Goal: Transaction & Acquisition: Purchase product/service

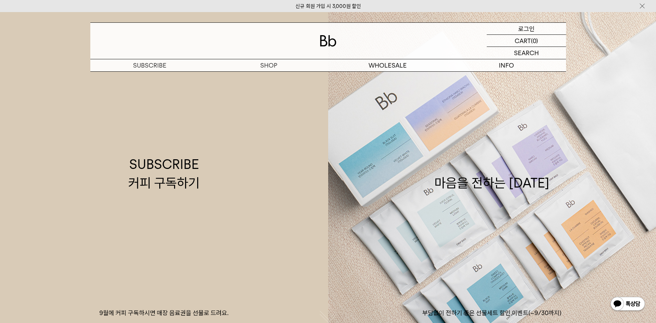
click at [526, 29] on p "로그인" at bounding box center [526, 29] width 17 height 12
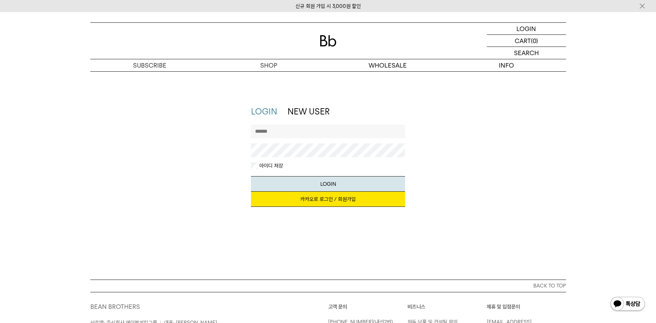
click at [326, 198] on link "카카오로 로그인 / 회원가입" at bounding box center [328, 199] width 154 height 15
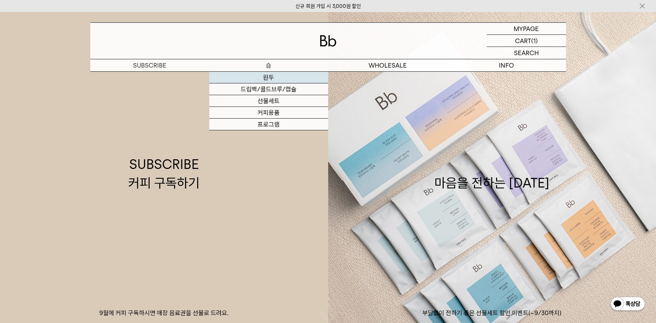
click at [268, 78] on link "원두" at bounding box center [268, 78] width 119 height 12
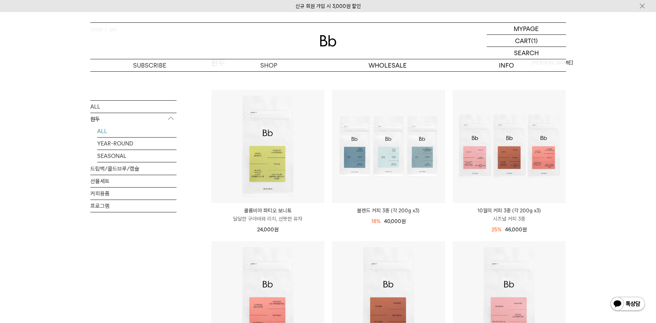
scroll to position [48, 0]
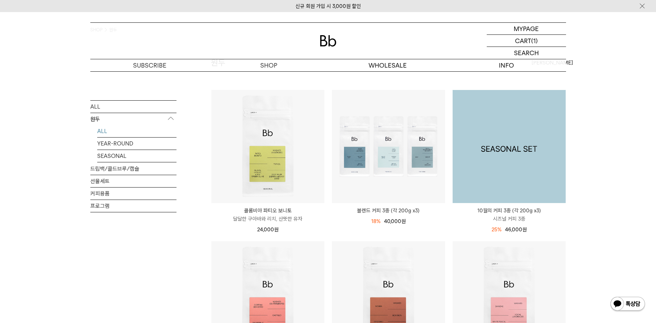
click at [525, 146] on img at bounding box center [508, 146] width 113 height 113
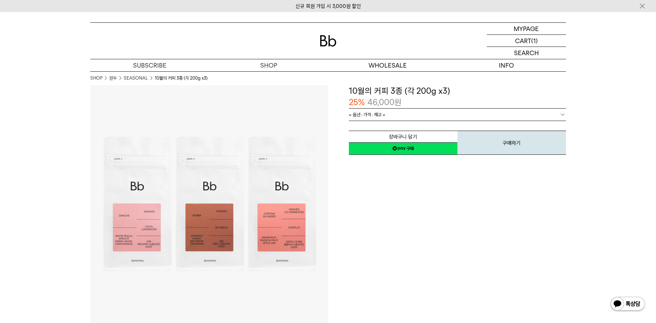
click at [150, 203] on img at bounding box center [209, 204] width 238 height 238
drag, startPoint x: 164, startPoint y: 193, endPoint x: 179, endPoint y: 215, distance: 26.0
click at [179, 215] on img at bounding box center [209, 204] width 238 height 238
click at [496, 145] on button "구매하기" at bounding box center [511, 143] width 109 height 24
click at [560, 115] on b at bounding box center [562, 114] width 7 height 7
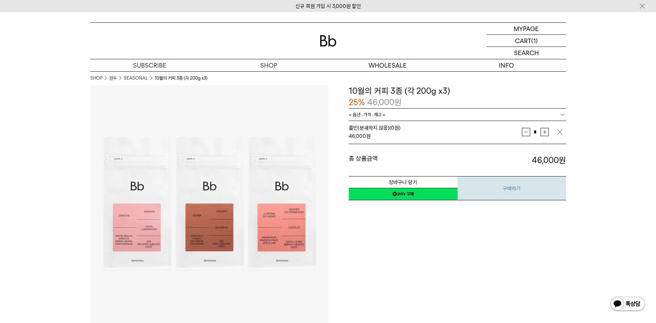
click at [493, 189] on button "구매하기" at bounding box center [511, 188] width 109 height 24
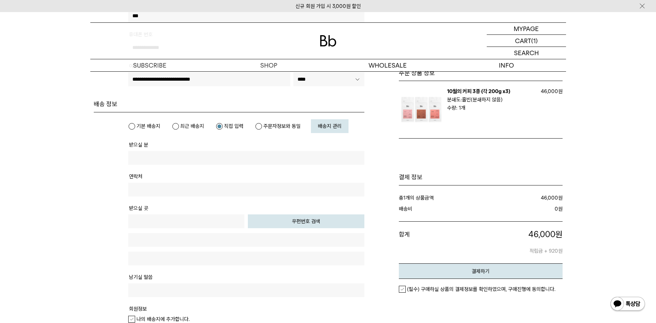
scroll to position [145, 0]
click at [258, 125] on label "주문자정보와 동일" at bounding box center [277, 126] width 45 height 7
type input "***"
type input "**********"
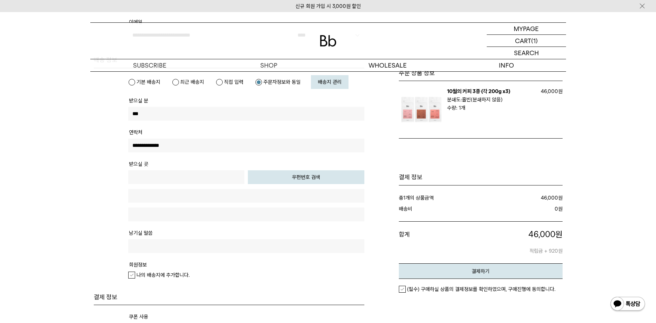
scroll to position [194, 0]
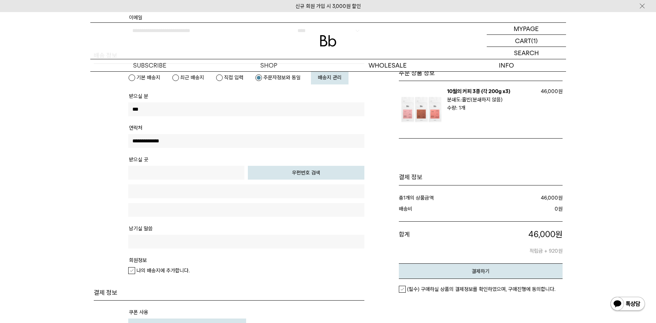
click at [285, 171] on button "우편번호 검색" at bounding box center [306, 173] width 116 height 14
type input "*****"
type input "**********"
click at [154, 214] on input "text" at bounding box center [246, 210] width 236 height 14
type input "*********"
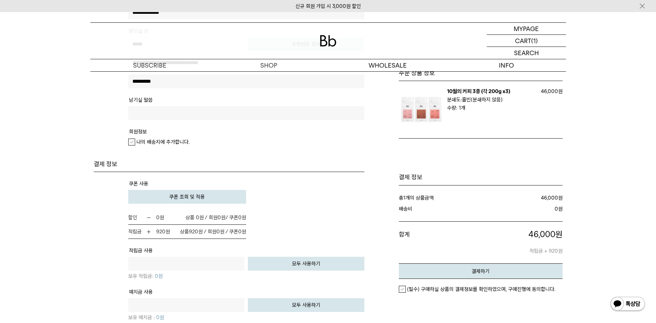
scroll to position [339, 0]
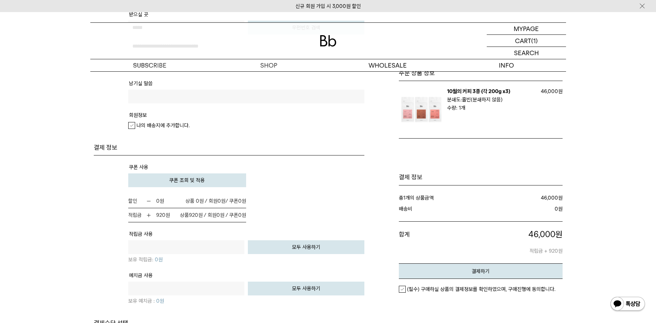
click at [132, 126] on label "나의 배송지에 추가합니다." at bounding box center [158, 125] width 61 height 7
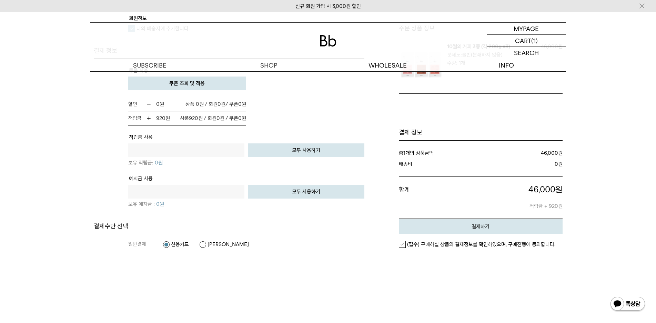
scroll to position [436, 0]
click at [401, 245] on label "(필수) 구매하실 상품의 결제정보를 확인하였으며, 구매진행에 동의합니다." at bounding box center [477, 244] width 156 height 7
click at [481, 227] on em "결제하기" at bounding box center [480, 226] width 18 height 6
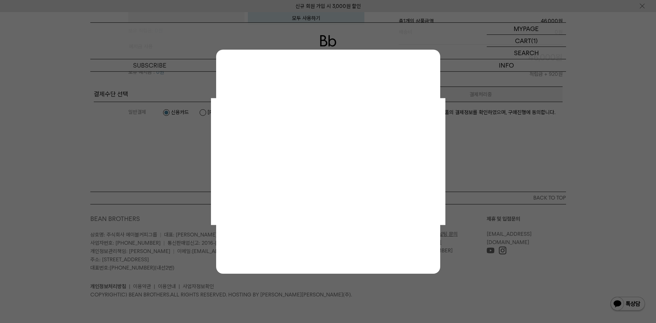
scroll to position [0, 0]
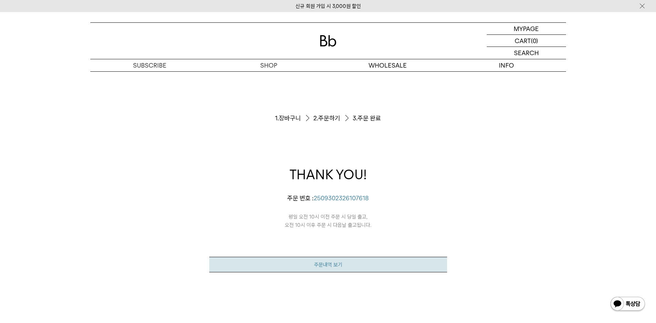
click at [314, 268] on link "주문내역 보기" at bounding box center [328, 265] width 238 height 16
